Goal: Task Accomplishment & Management: Use online tool/utility

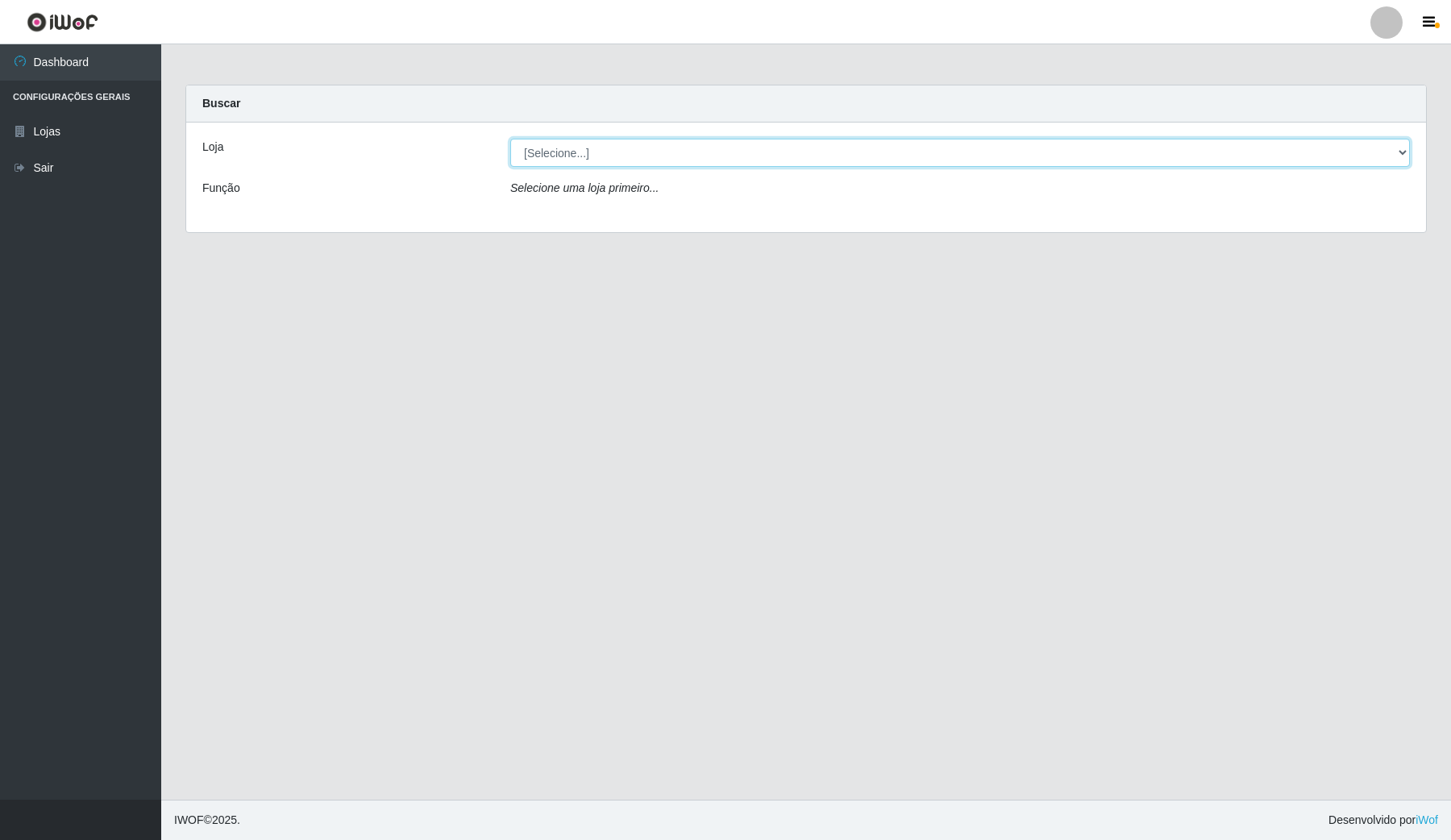
click at [537, 158] on select "[Selecione...] Rede Compras Supermercados - LOJA 4" at bounding box center [961, 152] width 900 height 28
select select "159"
click at [511, 138] on select "[Selecione...] Rede Compras Supermercados - LOJA 4" at bounding box center [961, 152] width 900 height 28
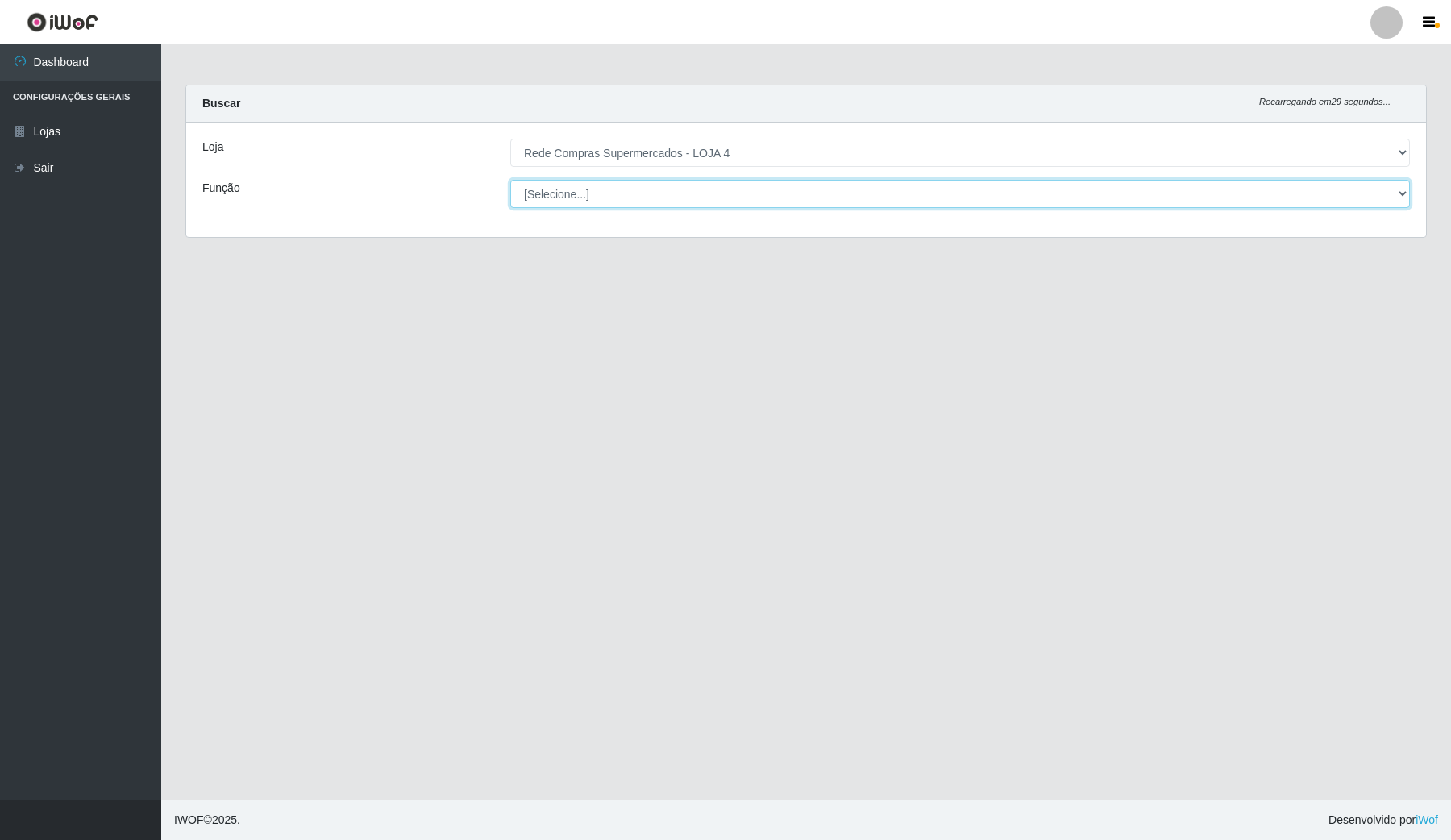
click at [546, 184] on select "[Selecione...] ASG ASG + ASG ++ Balconista Balconista + Balconista ++ Embalador…" at bounding box center [961, 193] width 900 height 28
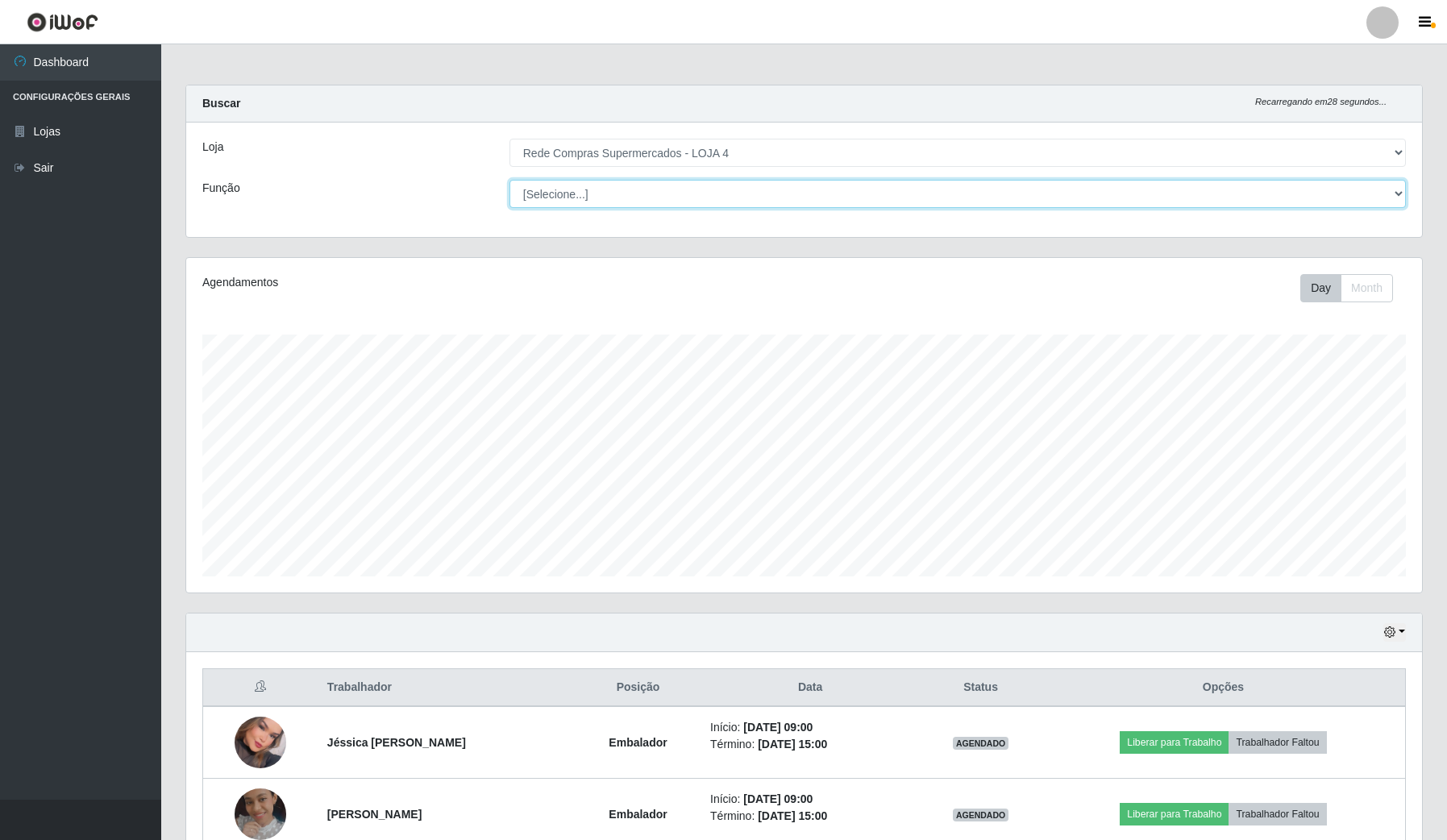
scroll to position [335, 1235]
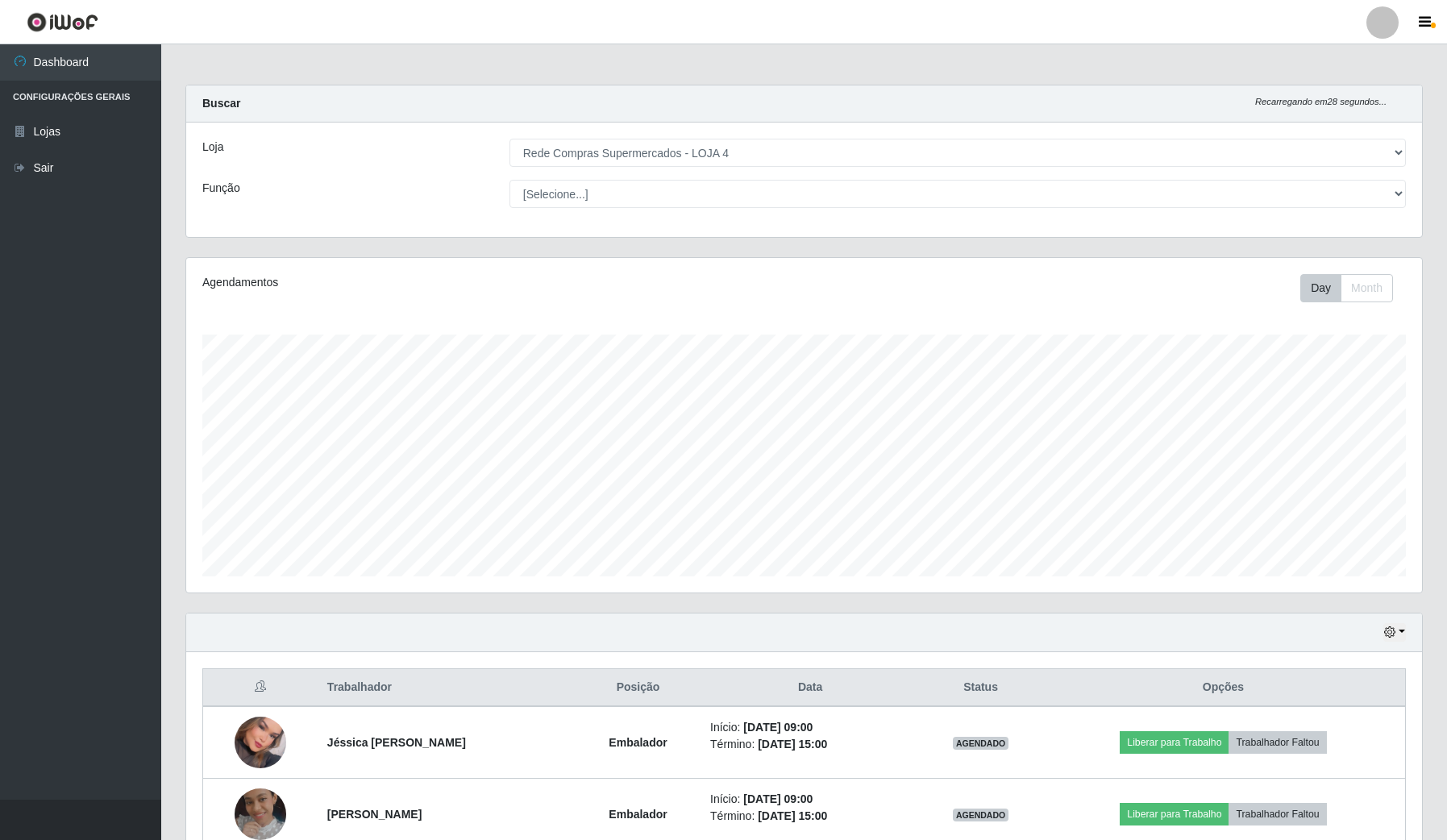
click at [281, 292] on div "Agendamentos" at bounding box center [446, 287] width 511 height 28
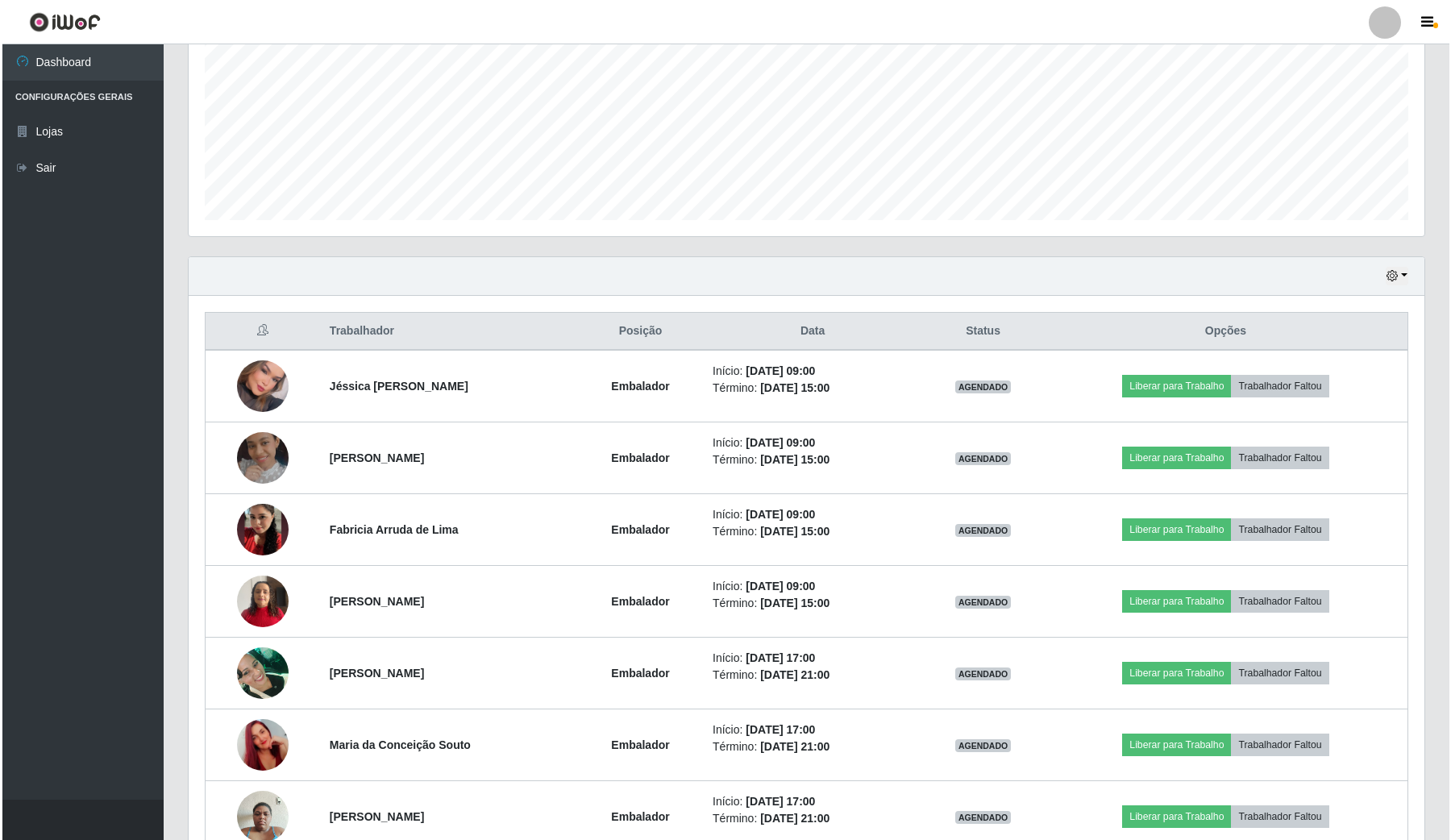
scroll to position [403, 0]
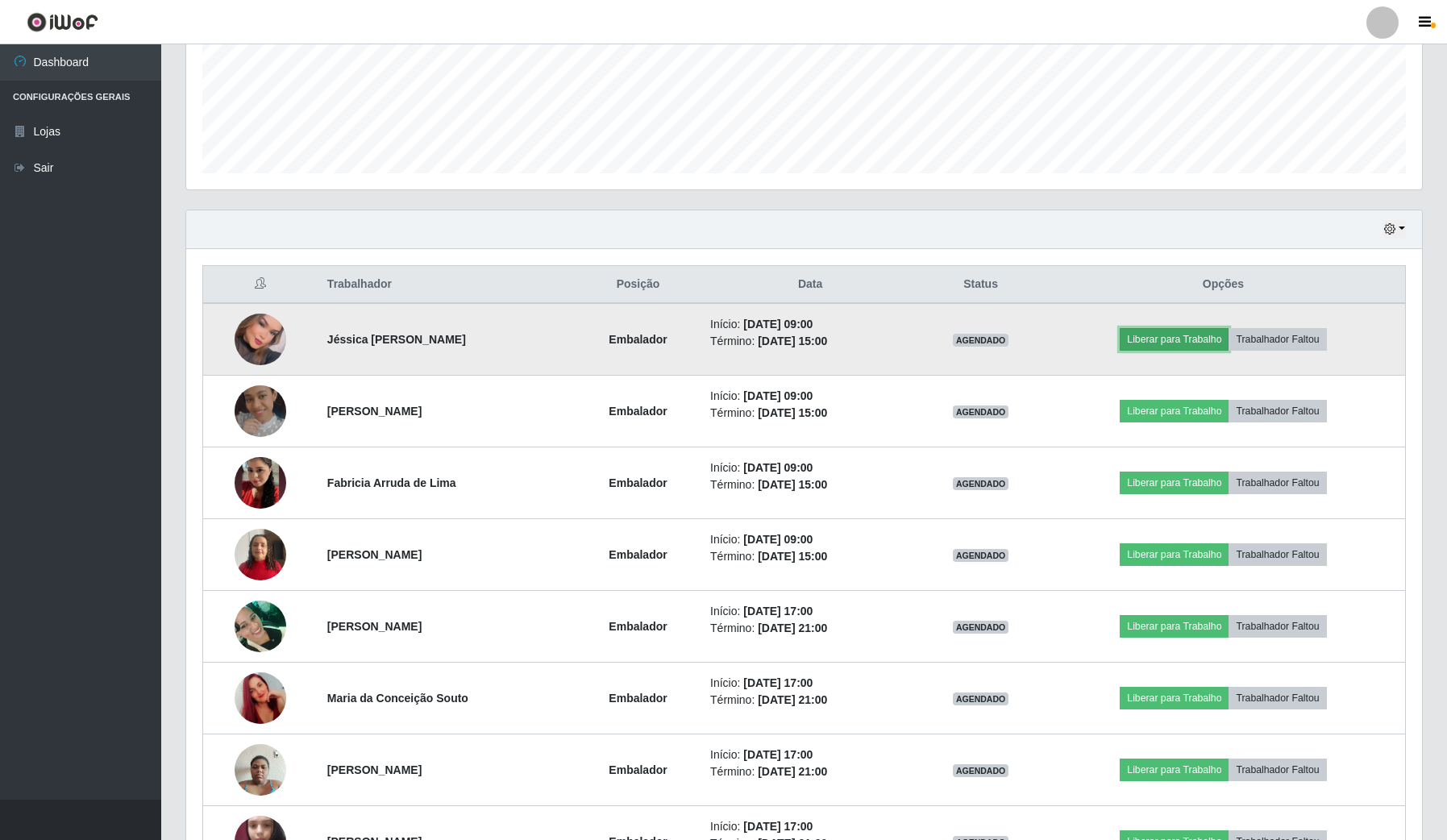
click at [1169, 332] on button "Liberar para Trabalho" at bounding box center [1174, 338] width 109 height 22
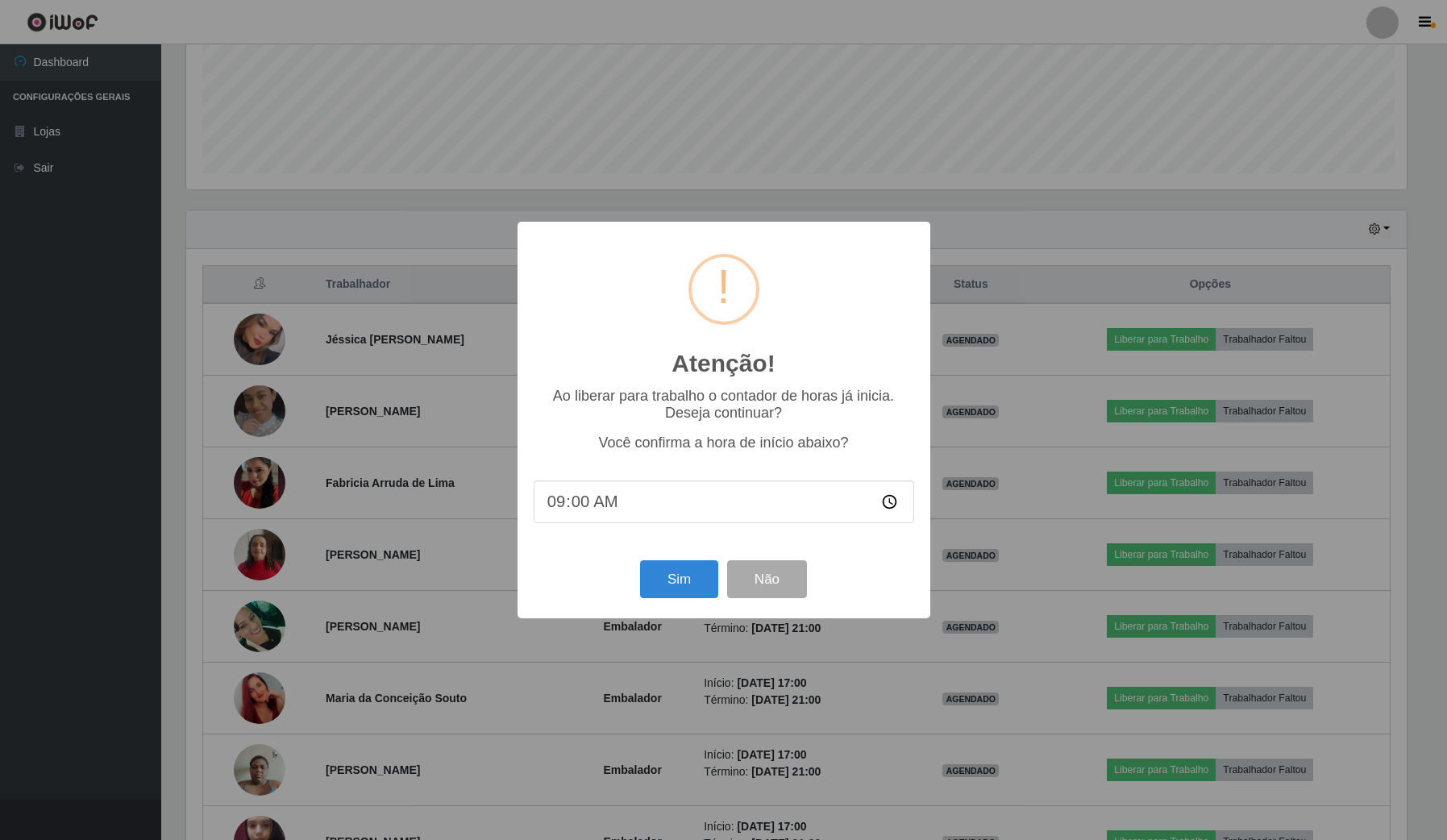
scroll to position [335, 1224]
click at [683, 581] on button "Sim" at bounding box center [680, 579] width 78 height 37
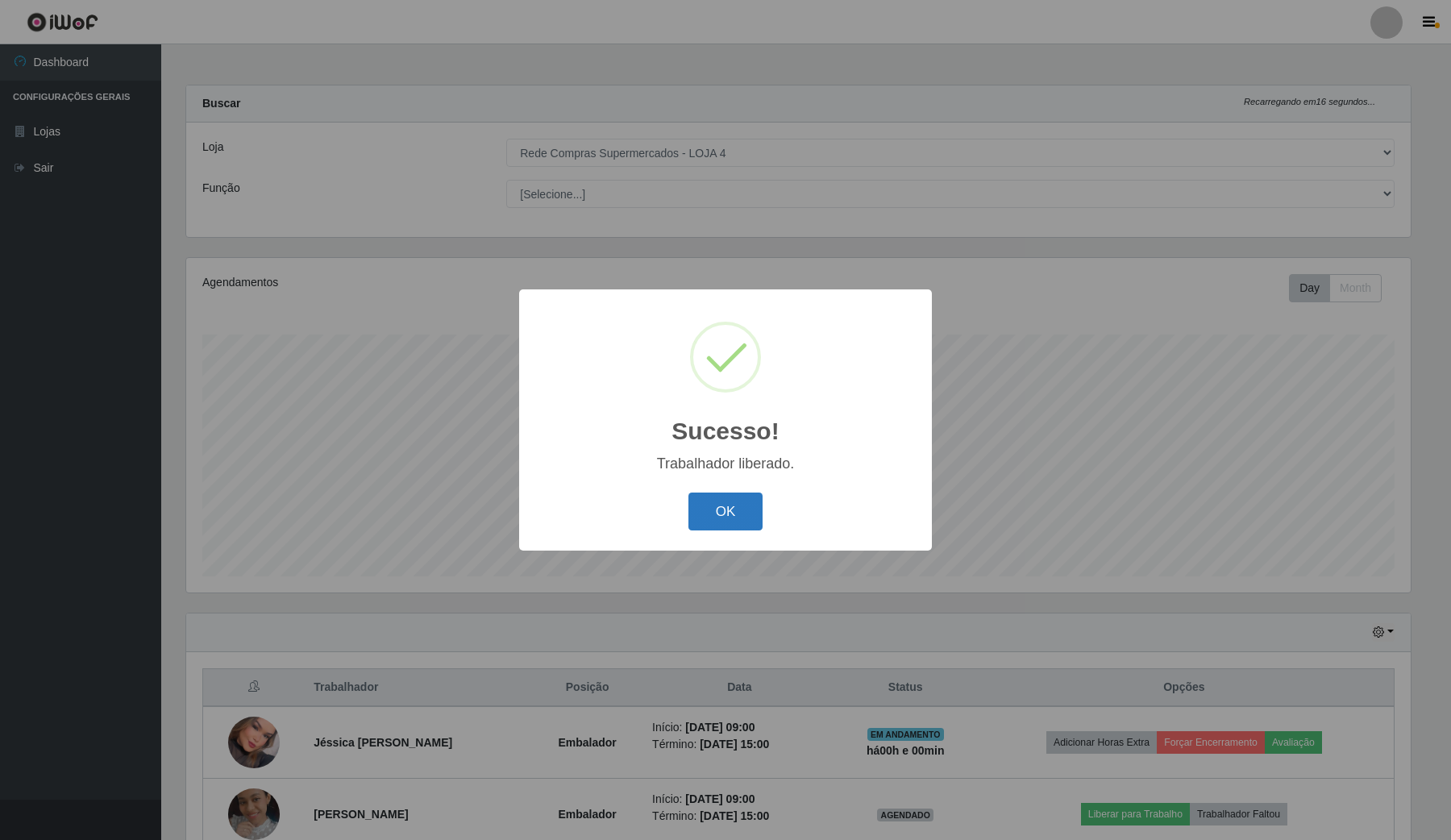
click at [717, 516] on button "OK" at bounding box center [726, 510] width 75 height 37
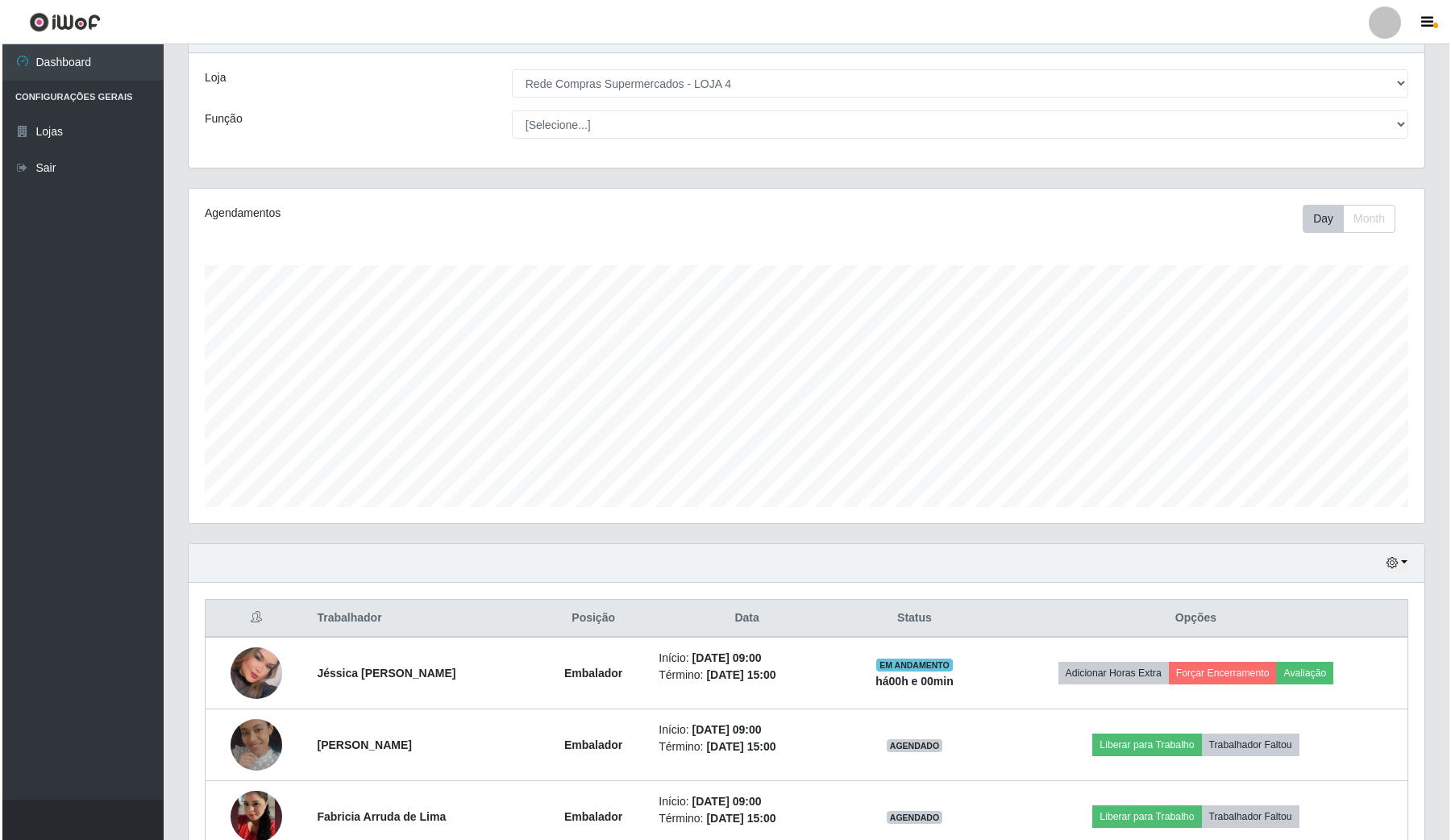
scroll to position [302, 0]
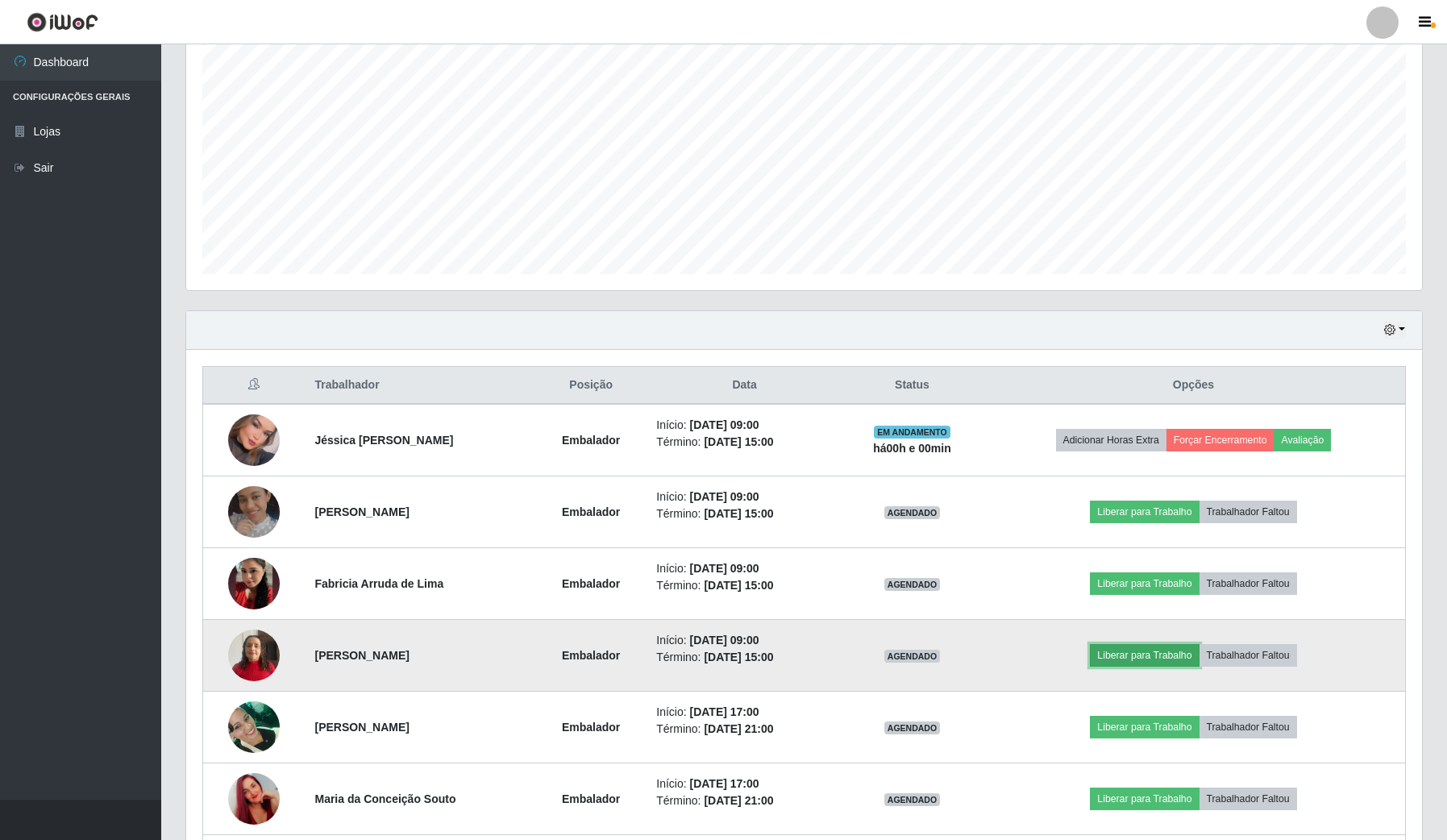
click at [1142, 661] on button "Liberar para Trabalho" at bounding box center [1144, 655] width 109 height 22
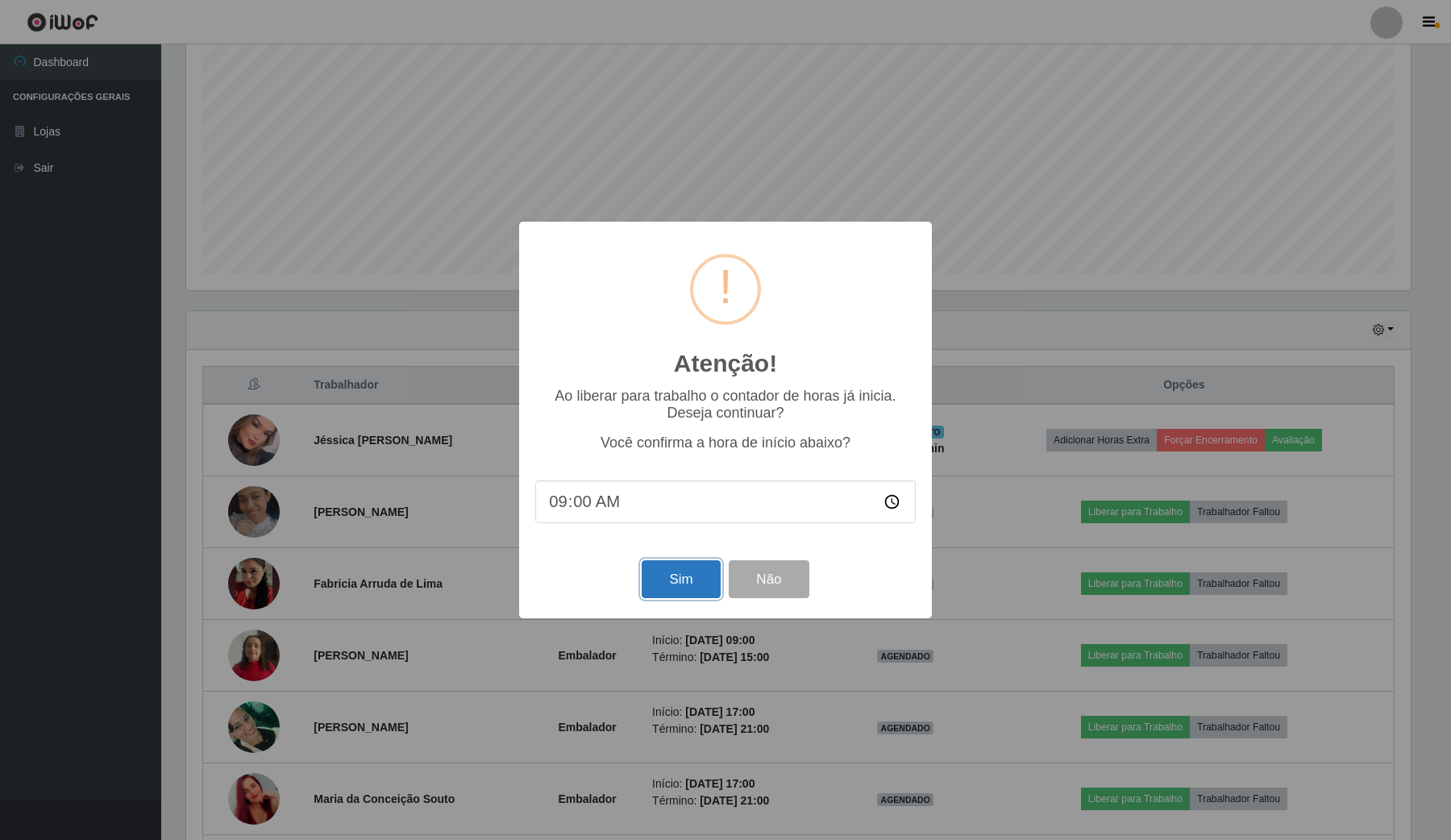
click at [699, 575] on button "Sim" at bounding box center [680, 579] width 78 height 37
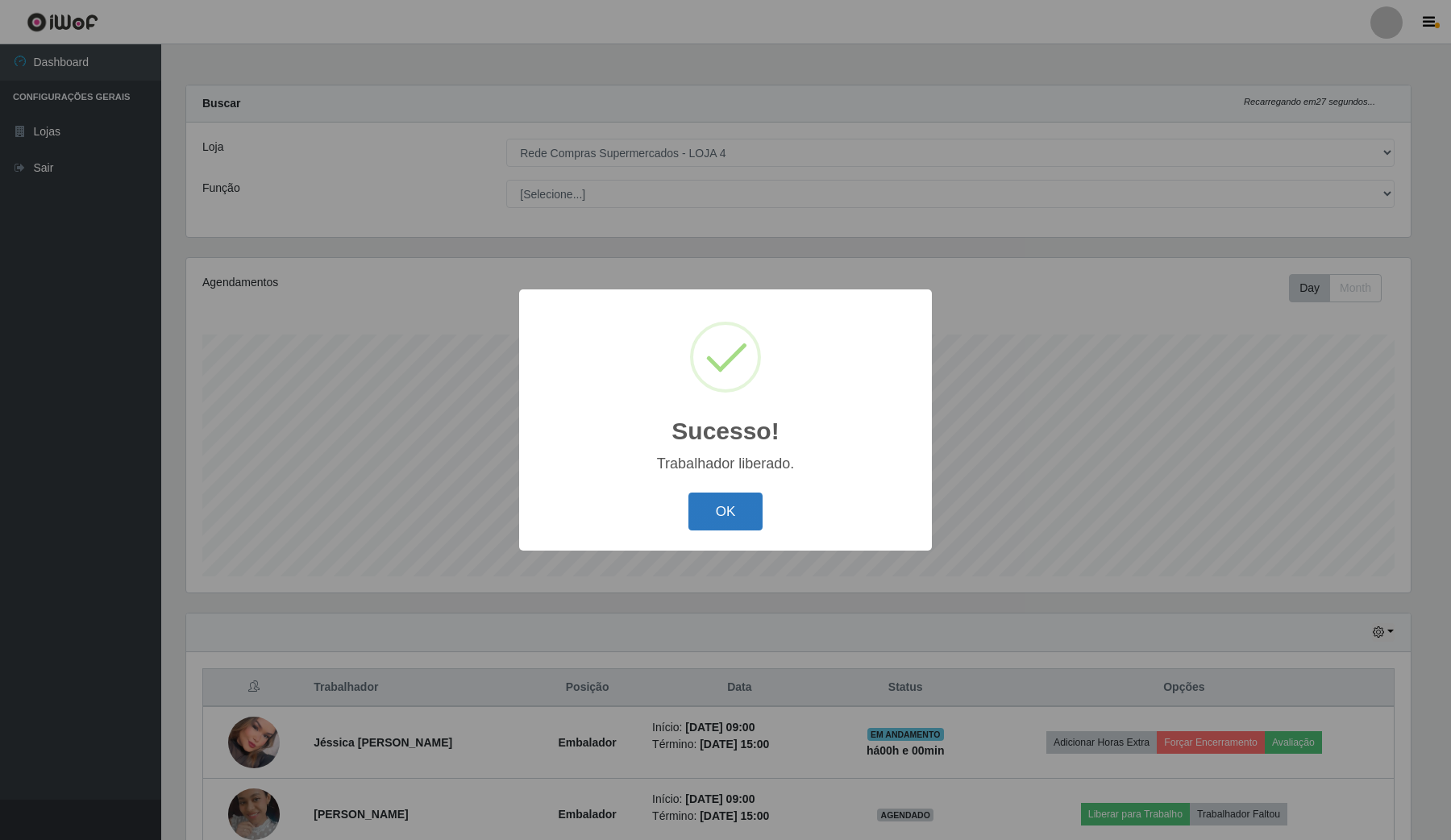
click at [726, 500] on button "OK" at bounding box center [726, 510] width 75 height 37
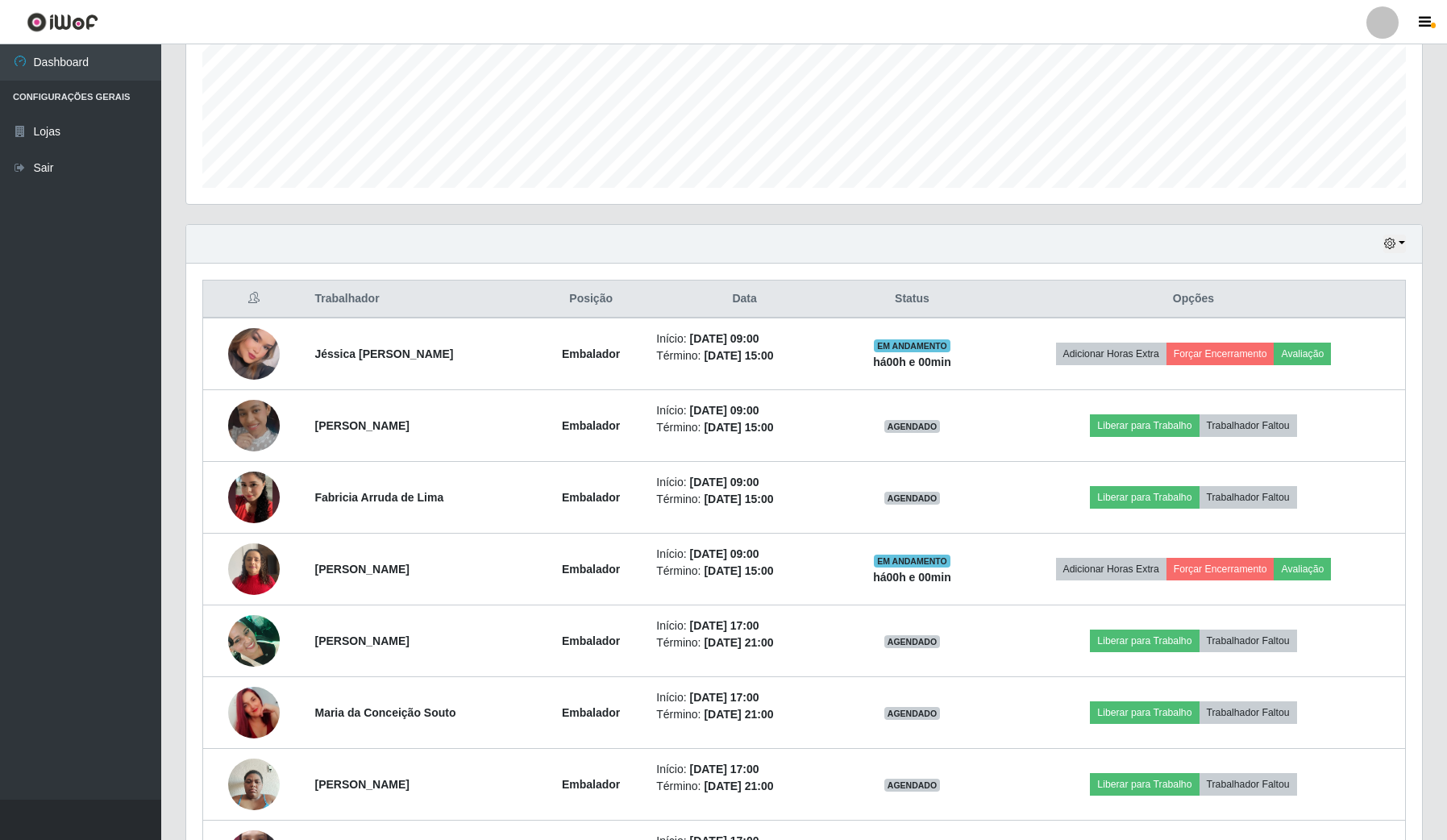
scroll to position [403, 0]
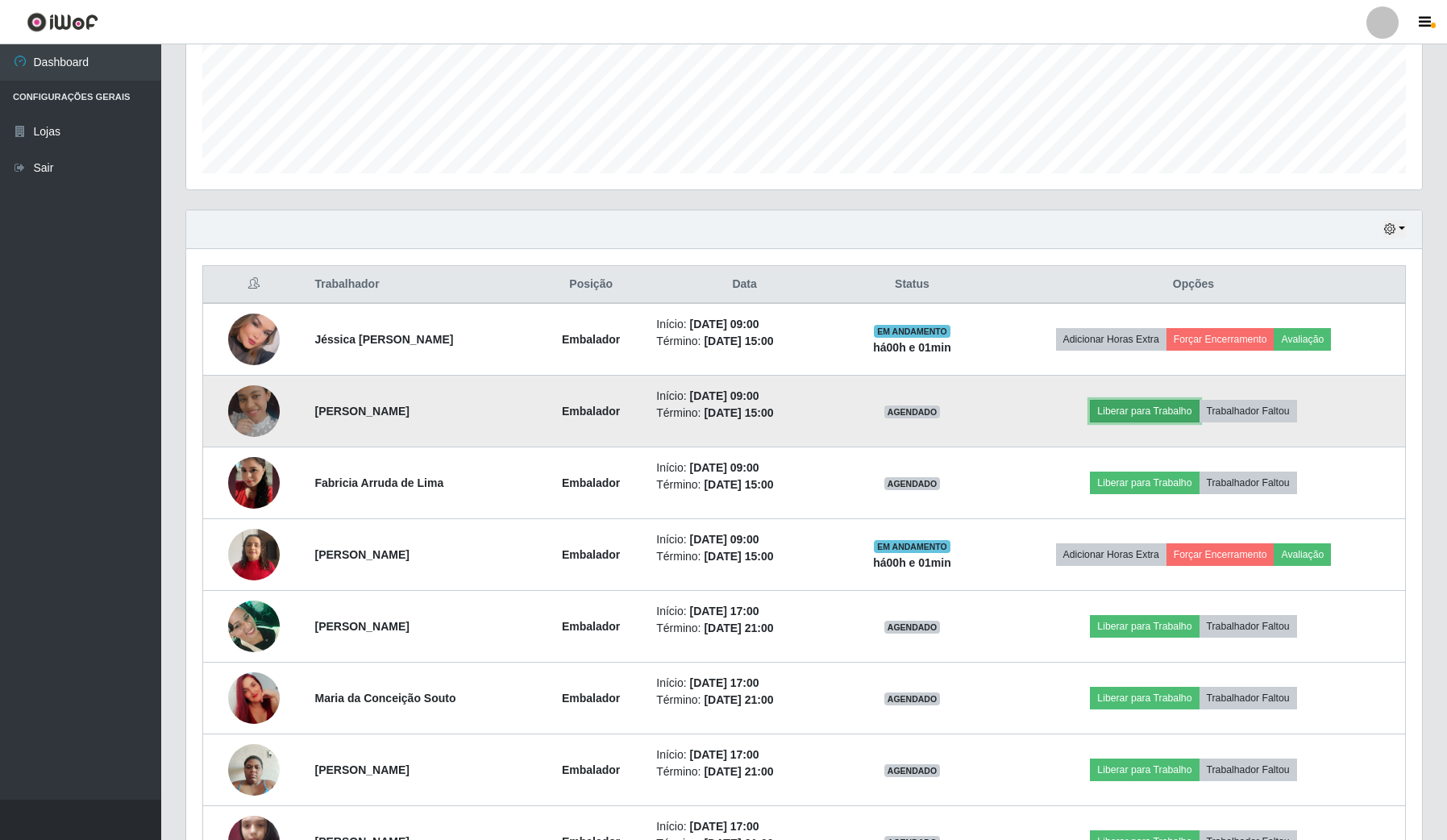
click at [1140, 416] on button "Liberar para Trabalho" at bounding box center [1144, 410] width 109 height 22
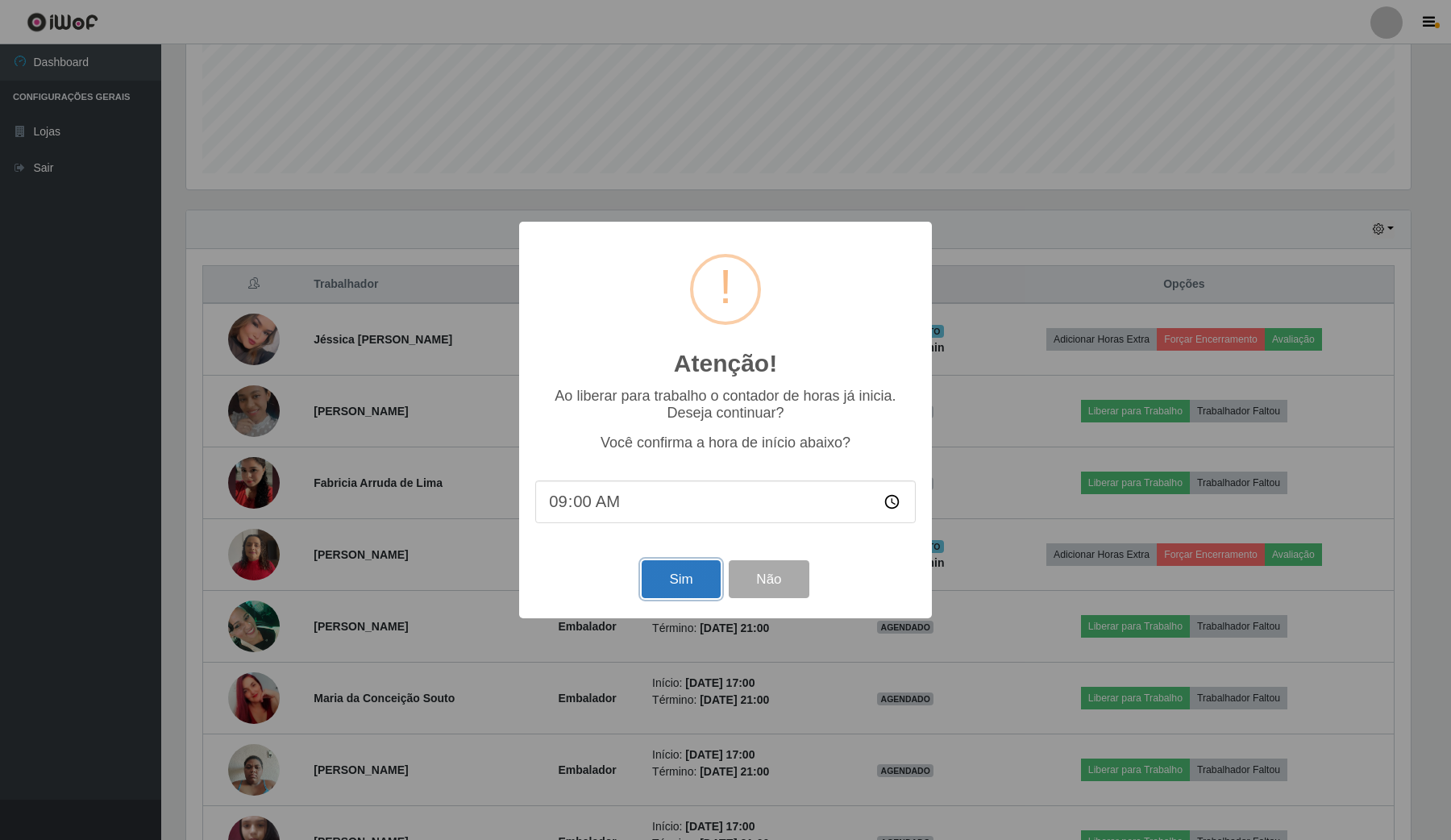
click at [682, 581] on button "Sim" at bounding box center [680, 579] width 78 height 37
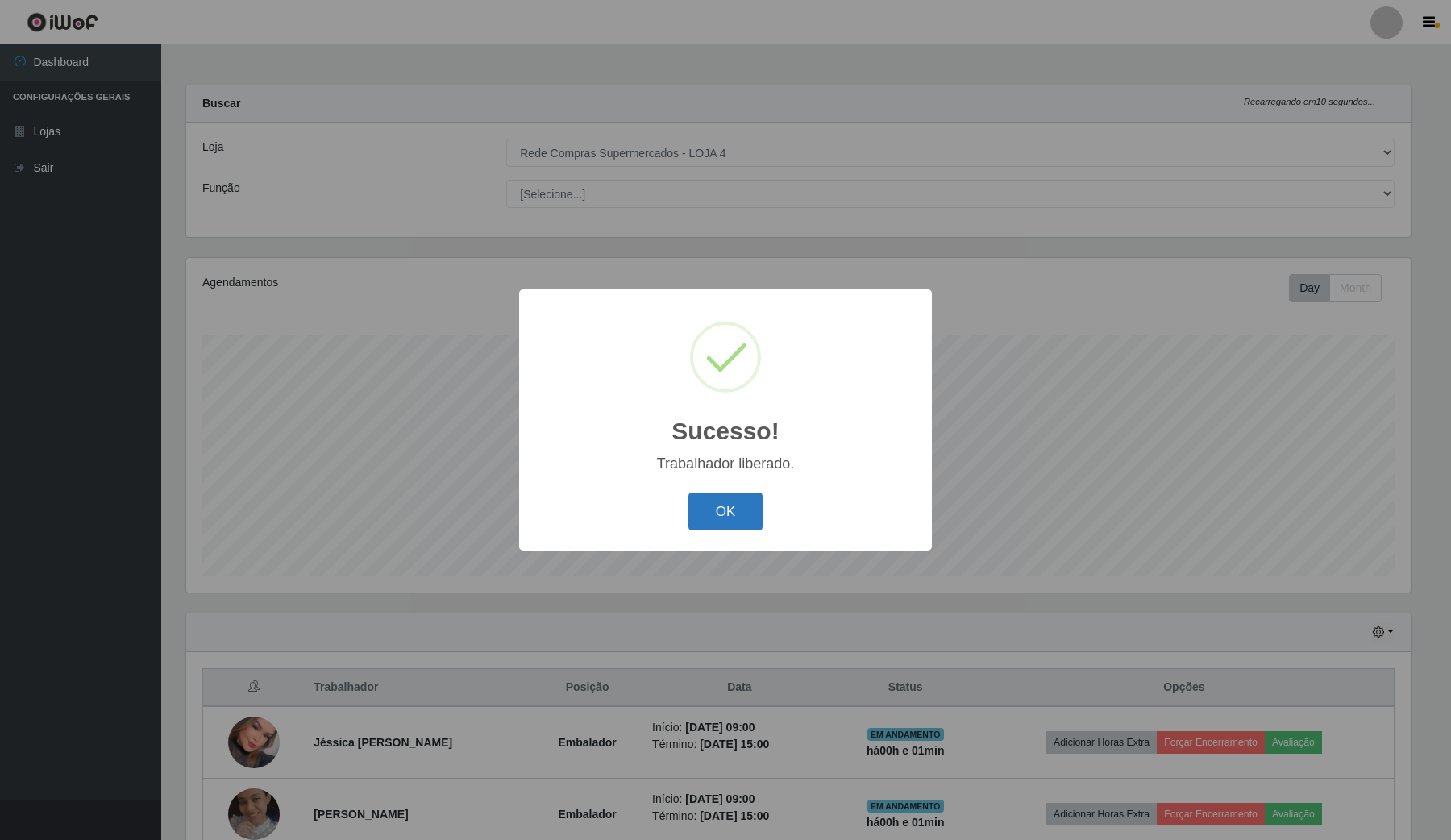
click at [713, 507] on button "OK" at bounding box center [726, 510] width 75 height 37
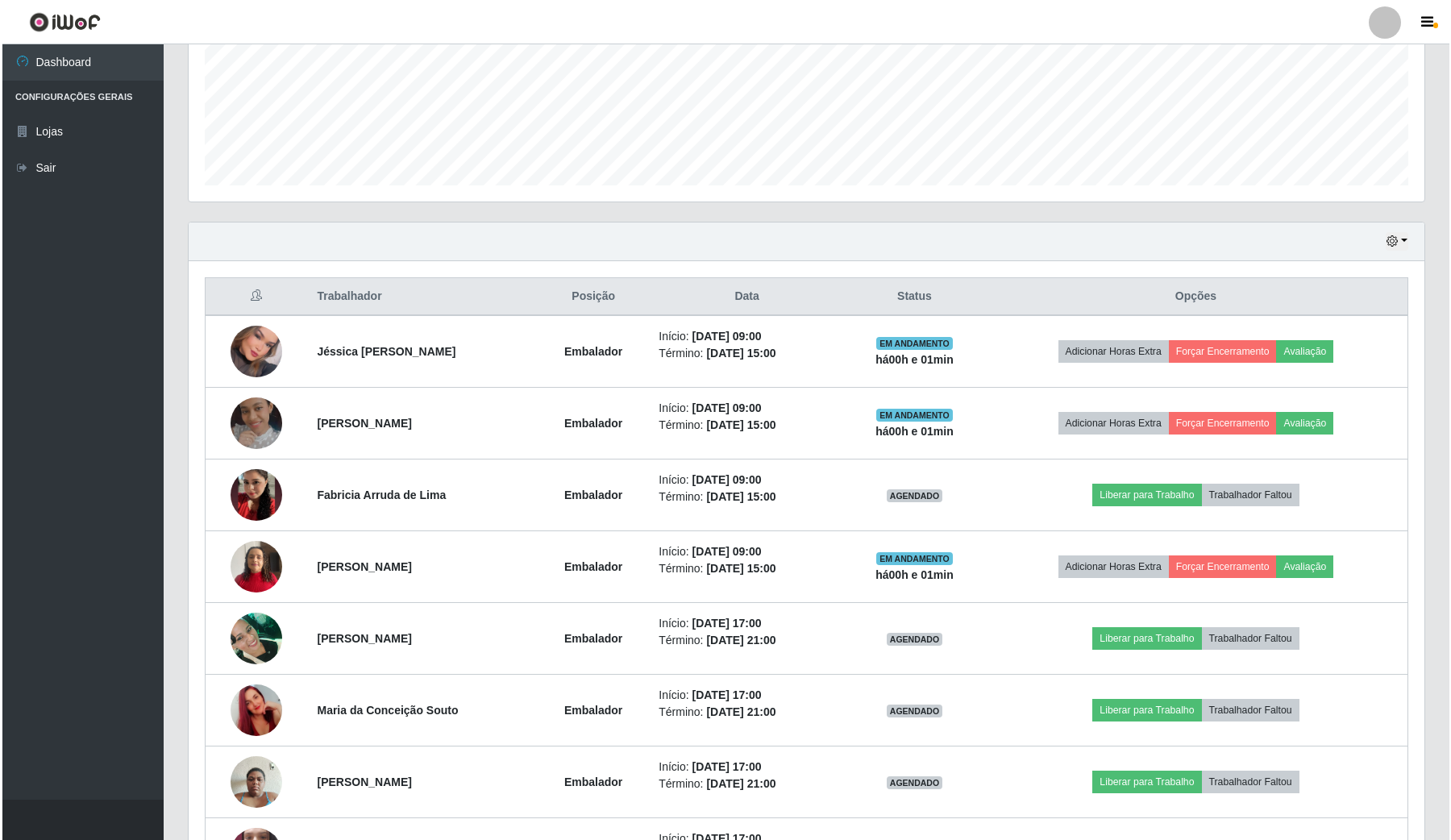
scroll to position [403, 0]
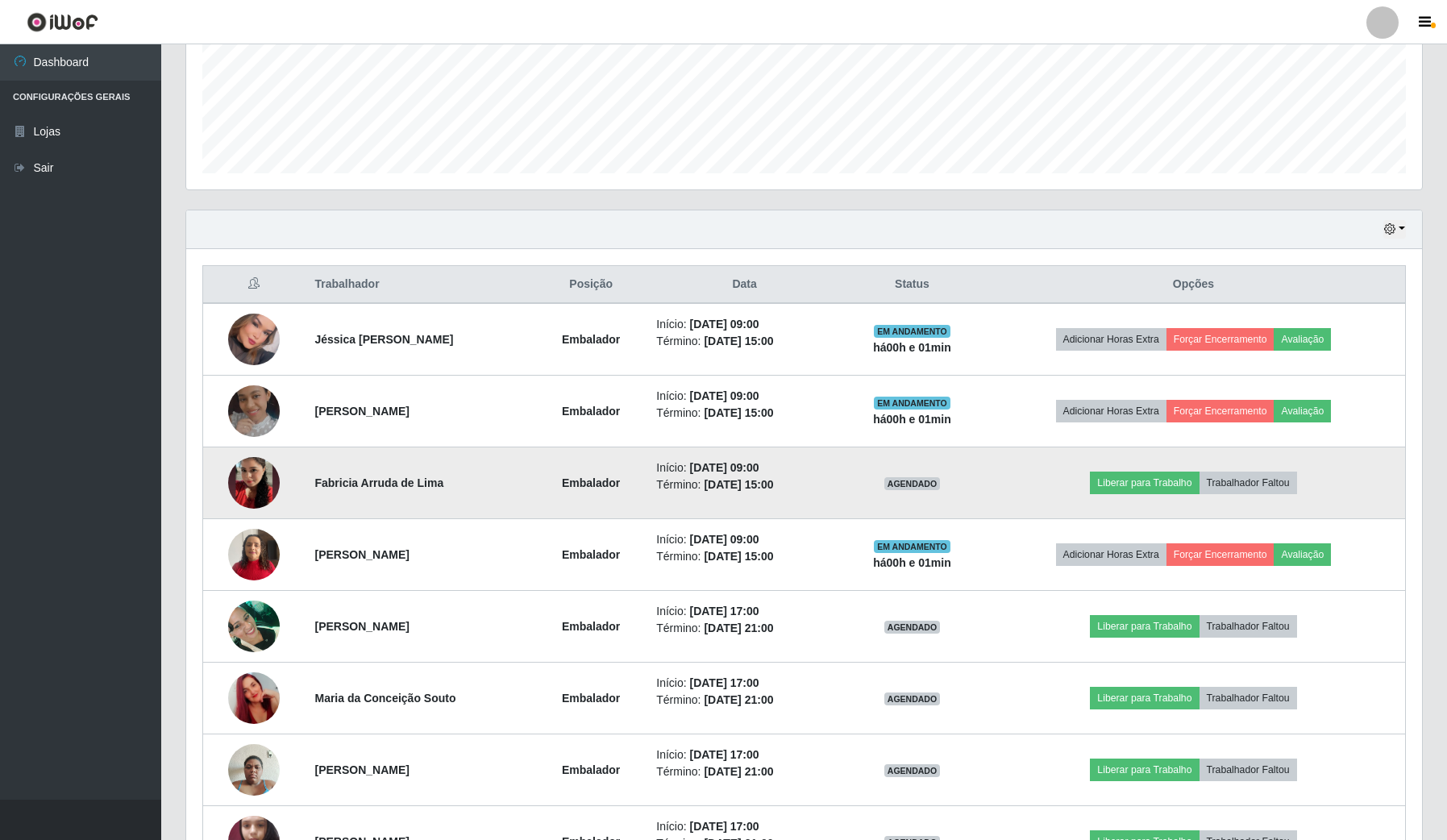
click at [248, 478] on img at bounding box center [254, 482] width 52 height 92
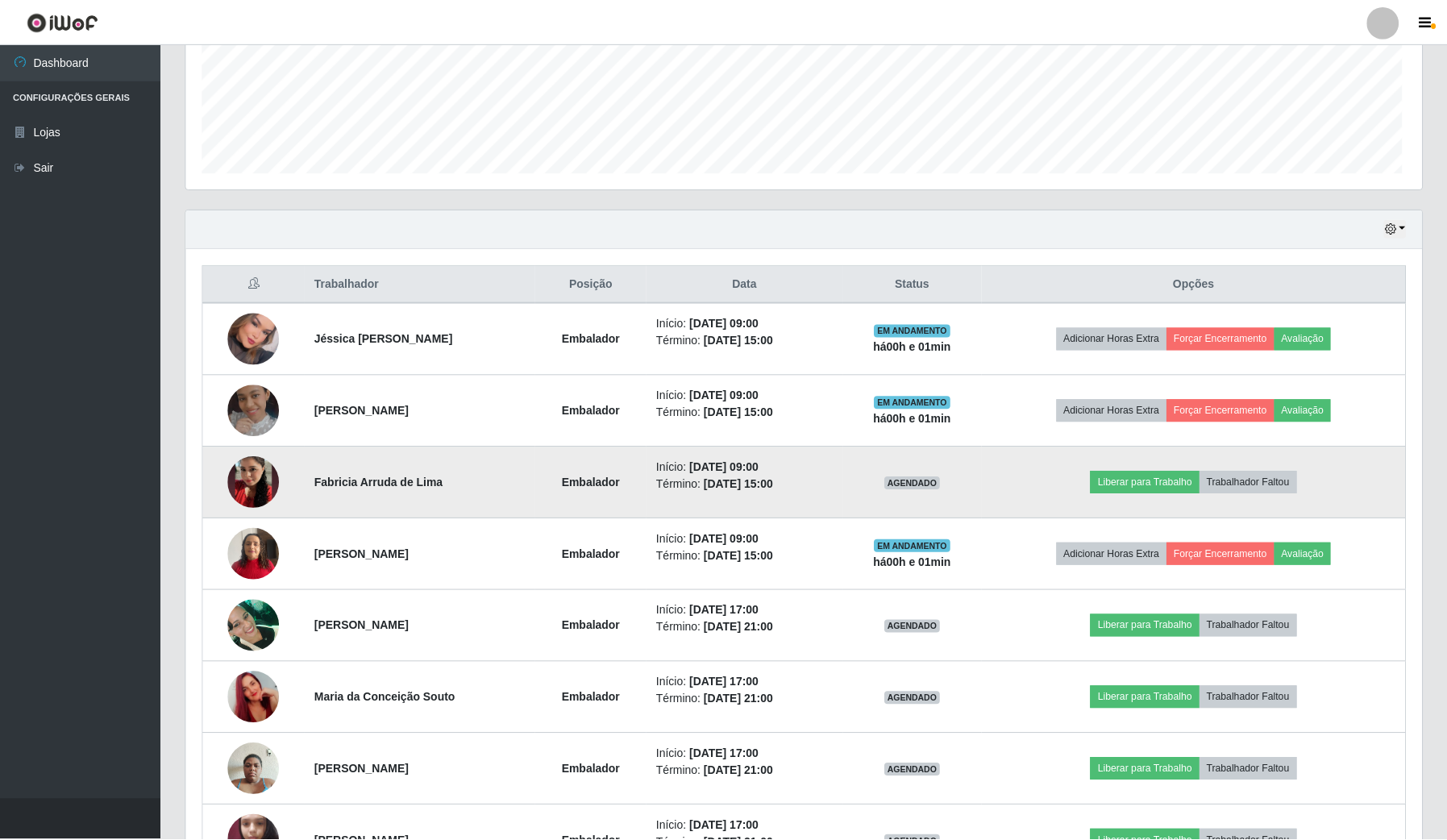
scroll to position [335, 1224]
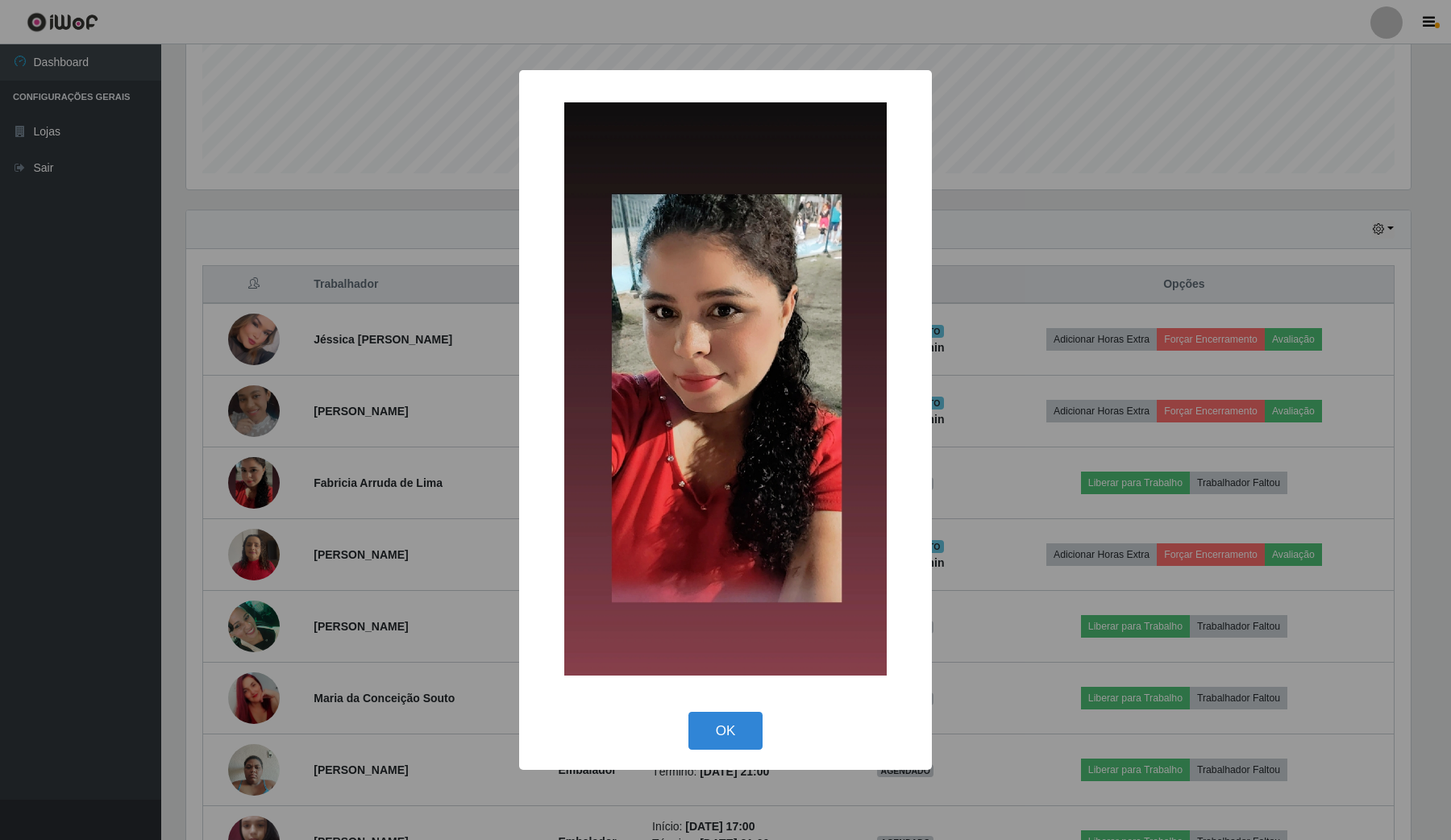
click at [87, 516] on div "× OK Cancel" at bounding box center [725, 420] width 1451 height 840
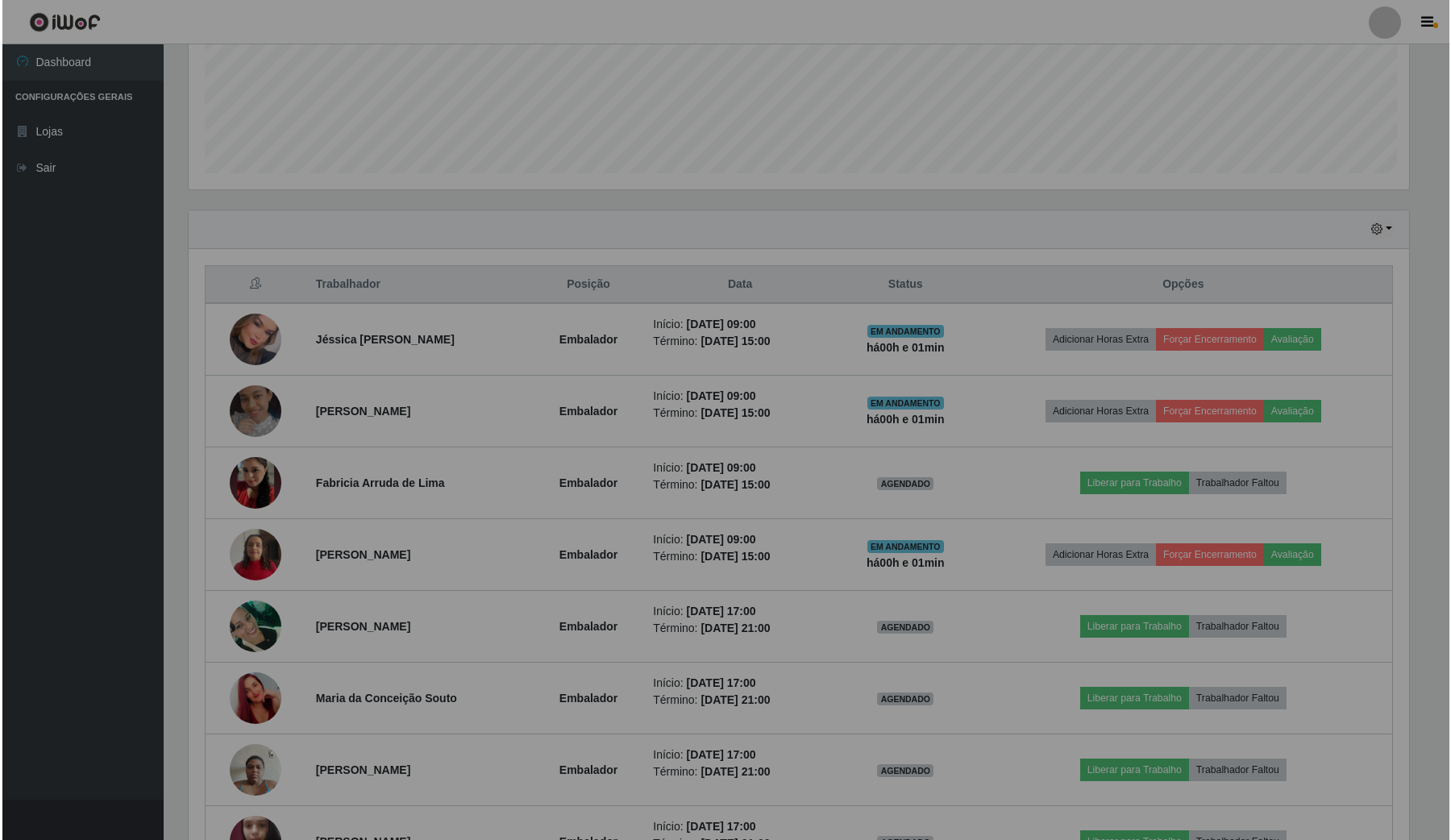
scroll to position [335, 1235]
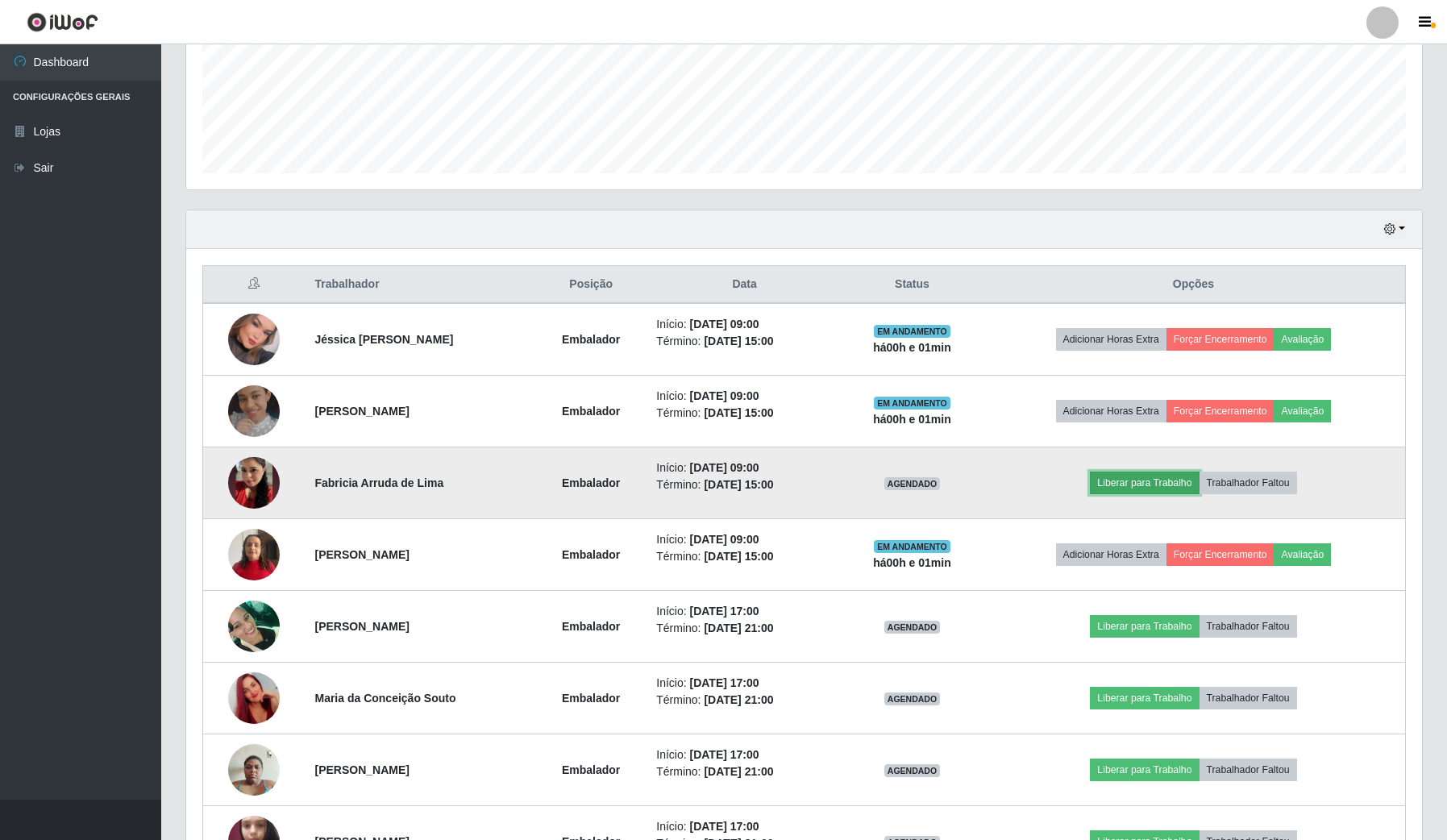
click at [1147, 486] on button "Liberar para Trabalho" at bounding box center [1144, 482] width 109 height 22
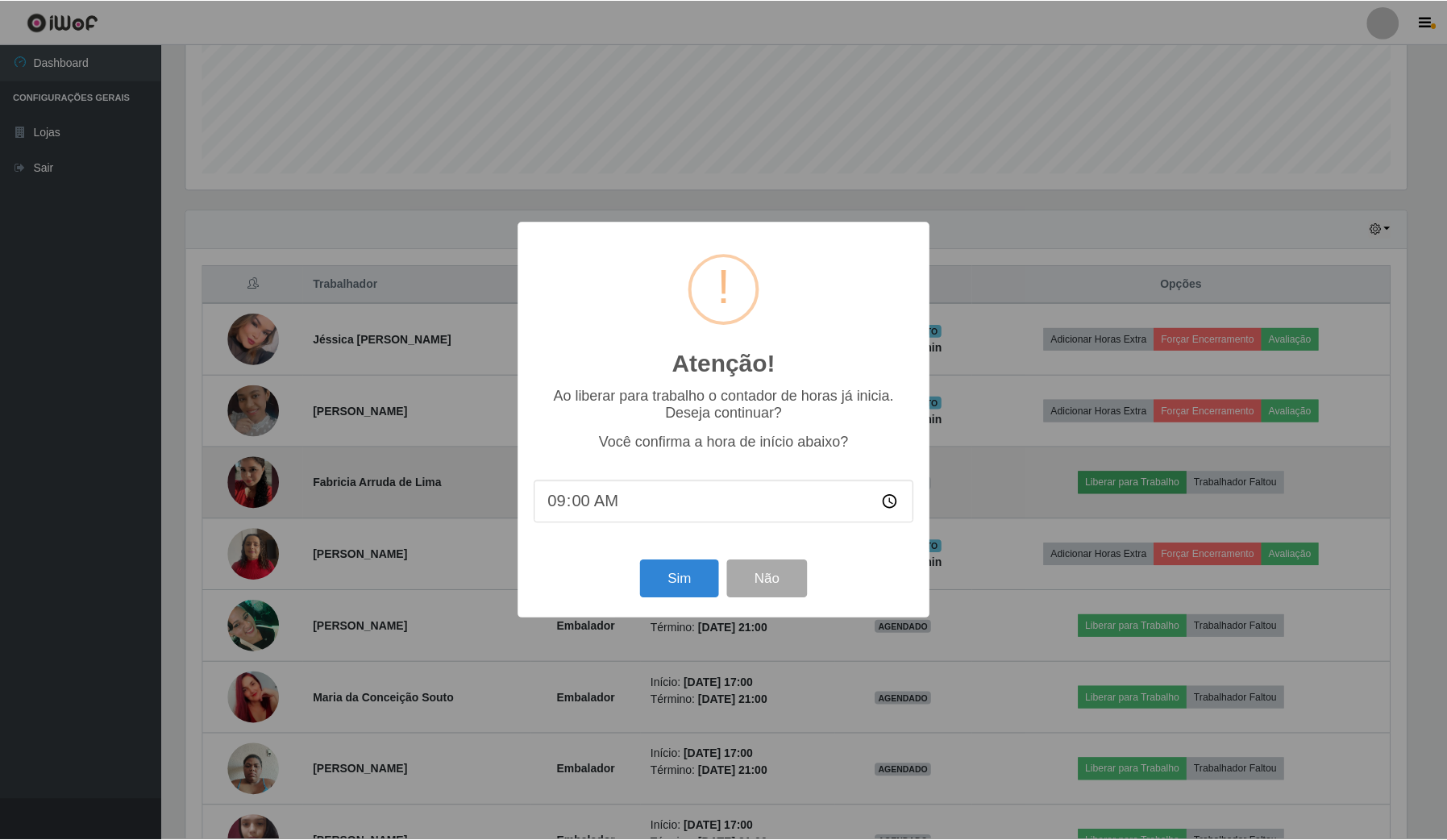
scroll to position [335, 1224]
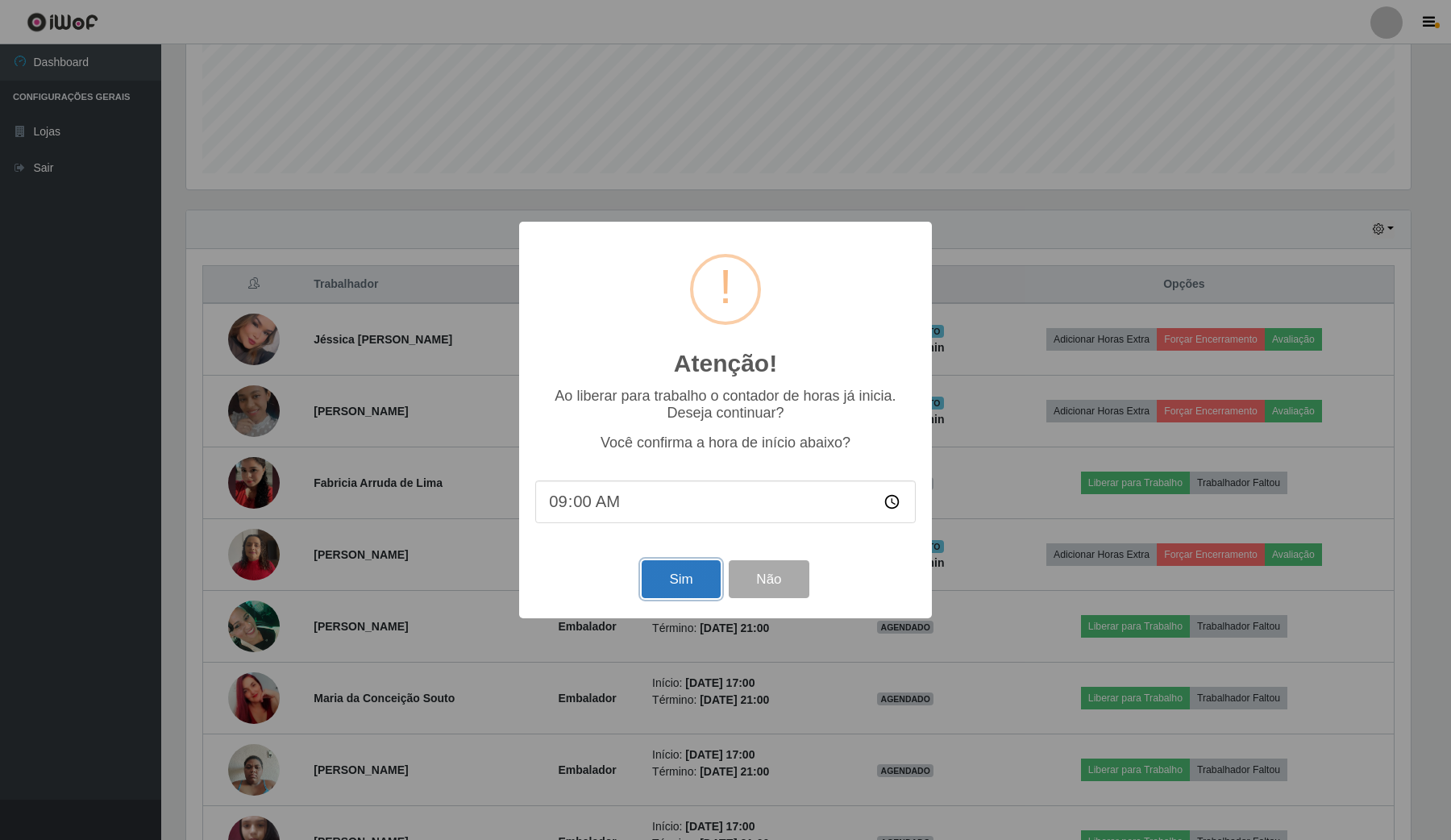
click at [686, 591] on button "Sim" at bounding box center [680, 579] width 78 height 37
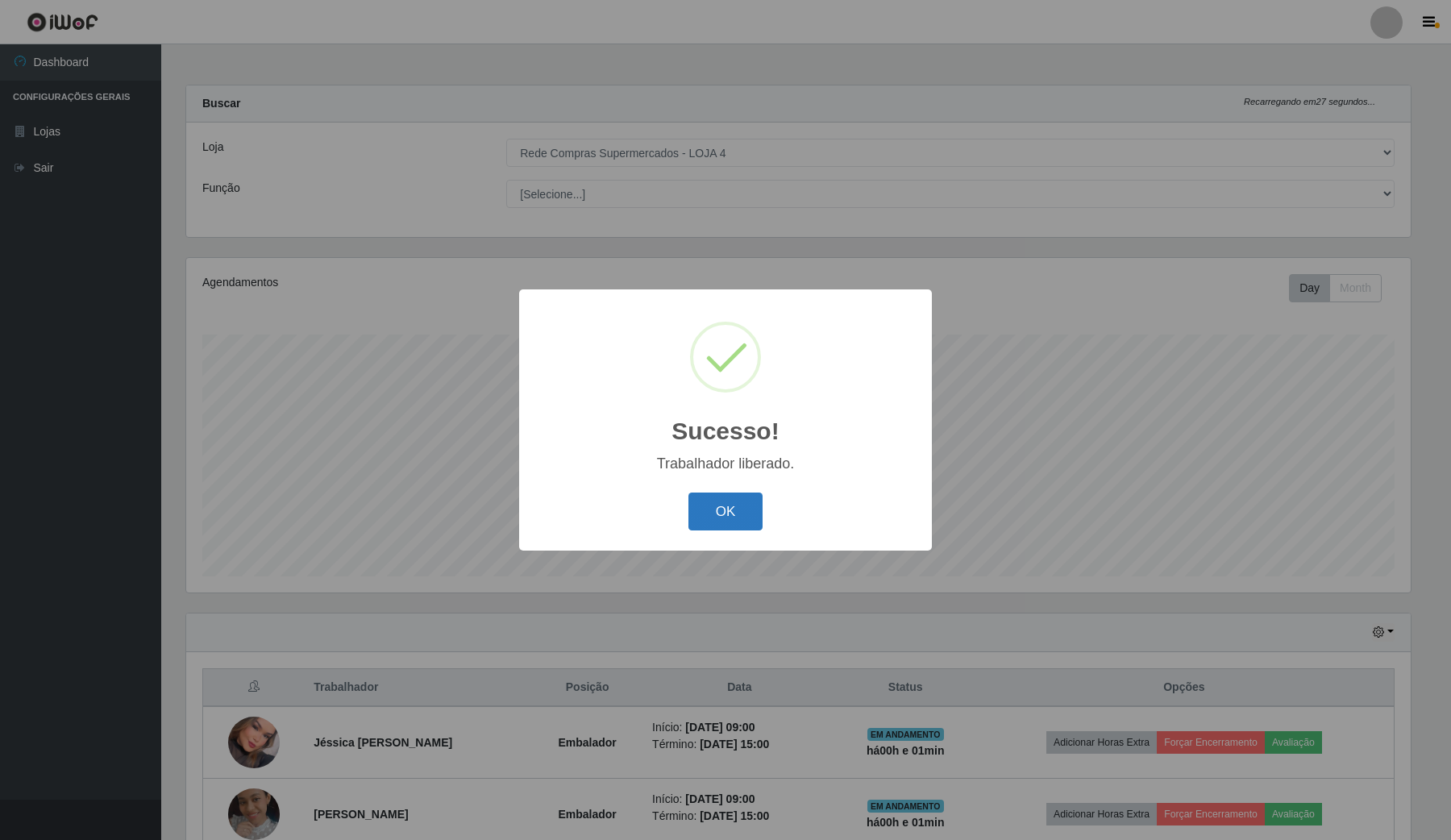
click at [712, 518] on button "OK" at bounding box center [726, 510] width 75 height 37
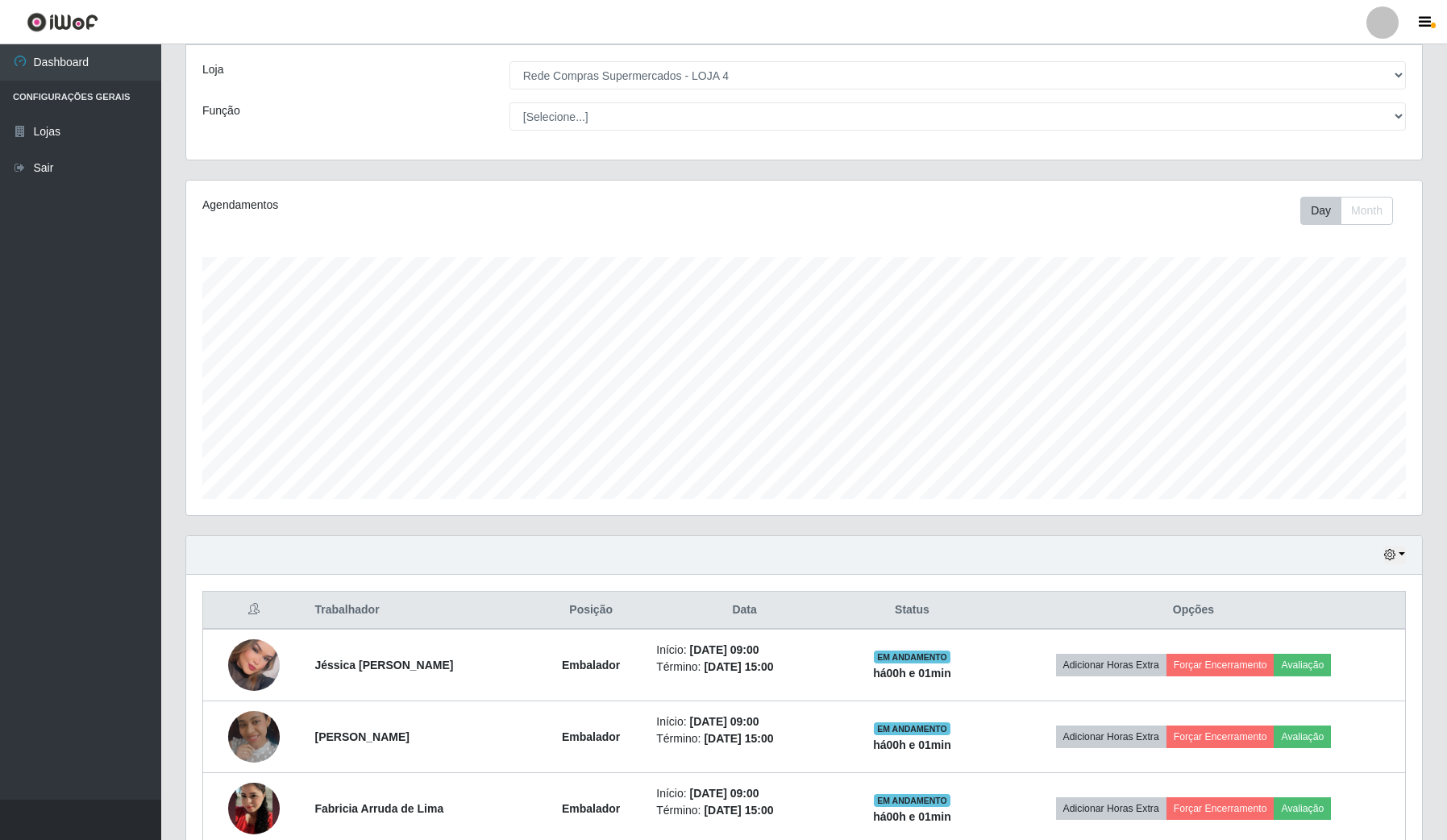
scroll to position [403, 0]
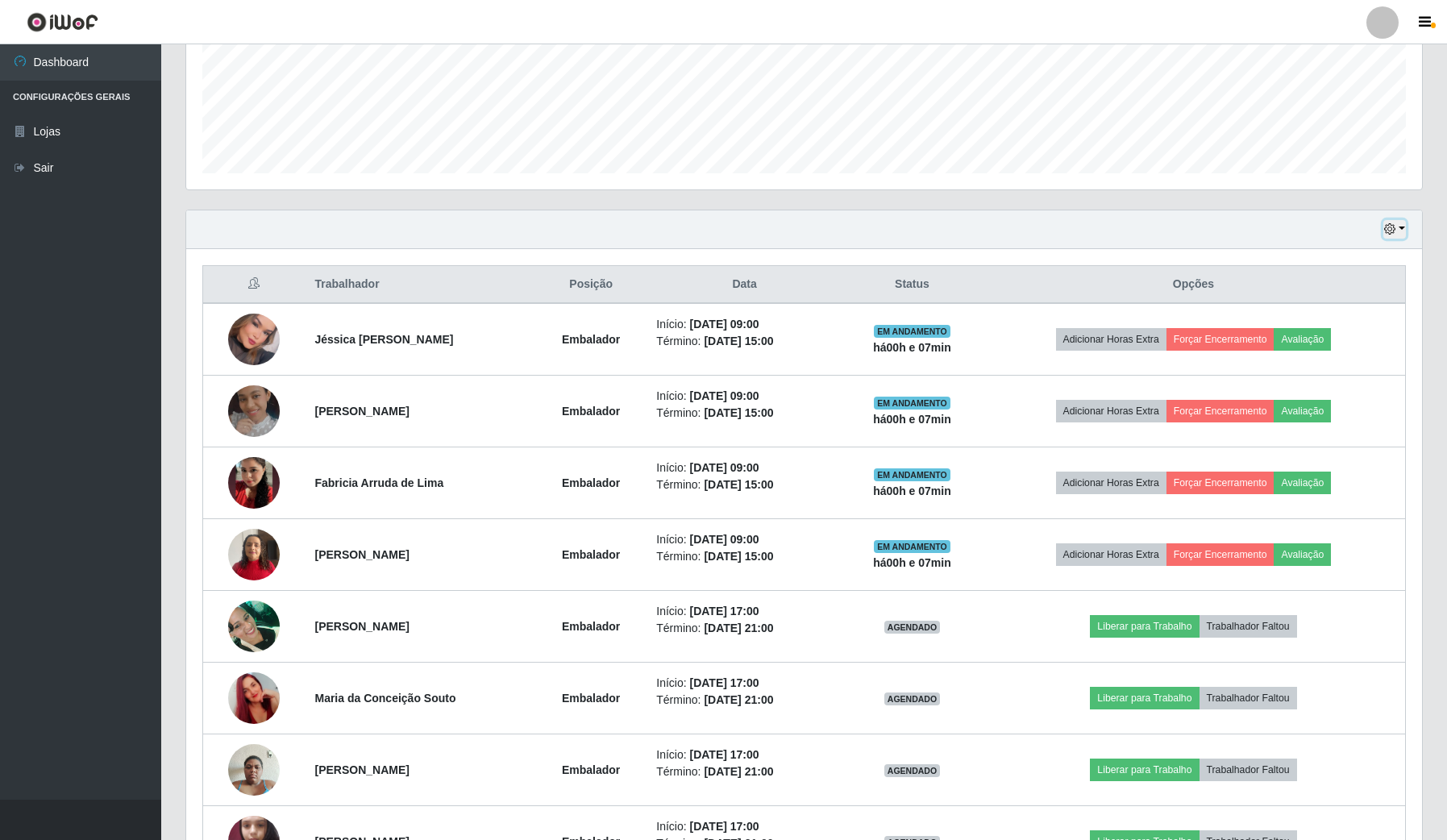
click at [1401, 231] on button "button" at bounding box center [1394, 229] width 22 height 18
click at [1349, 397] on button "Não encerrados" at bounding box center [1340, 393] width 127 height 33
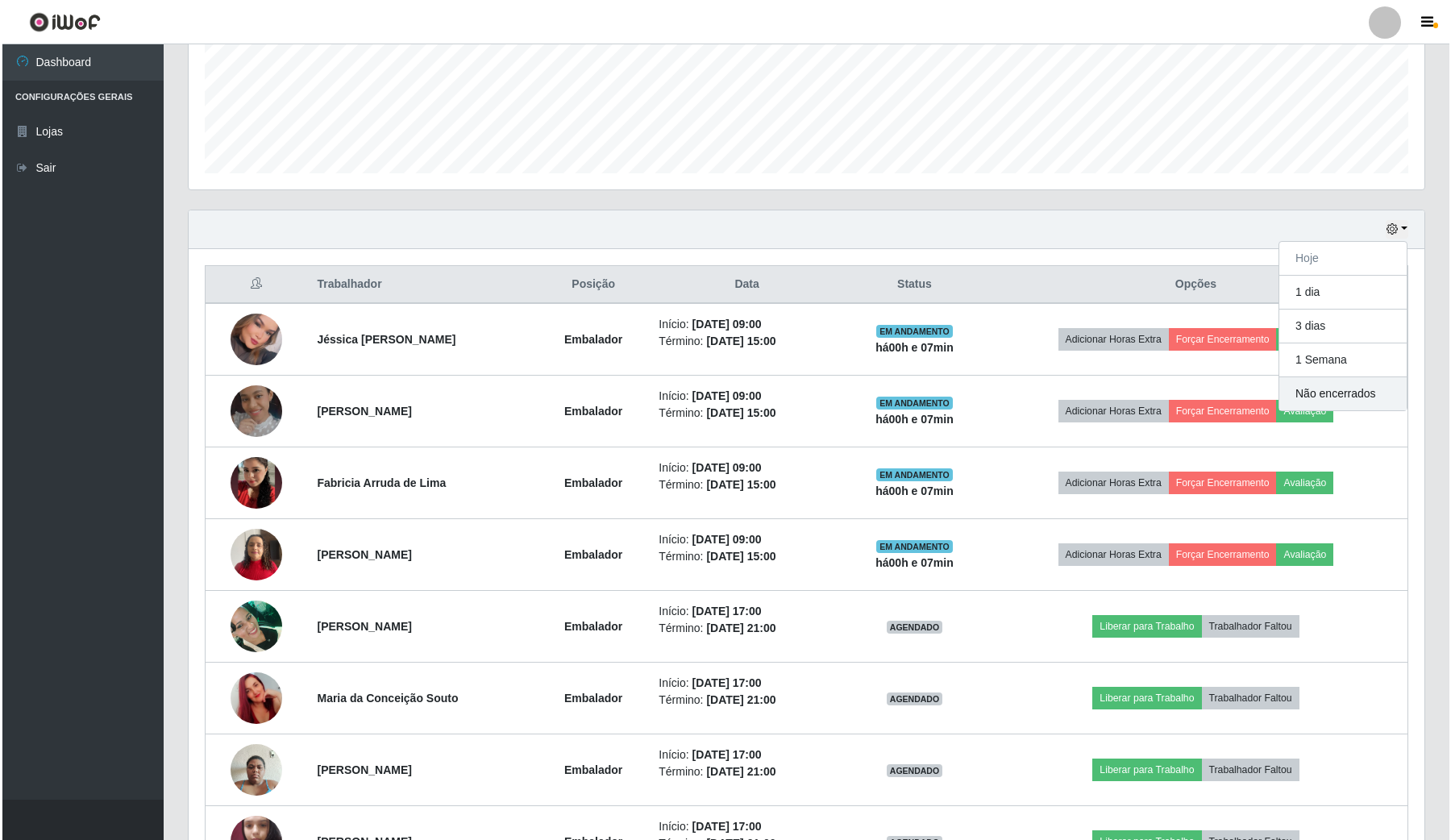
scroll to position [335, 1239]
